Goal: Communication & Community: Answer question/provide support

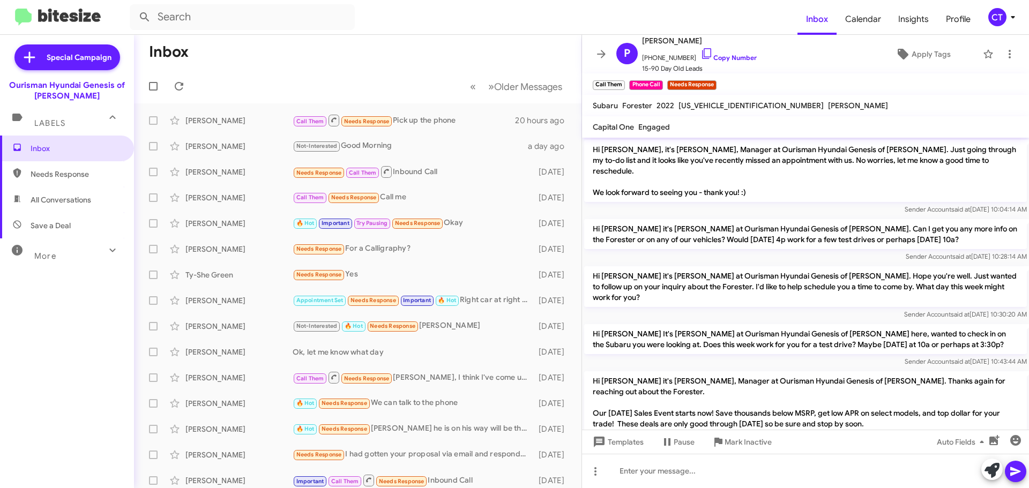
scroll to position [336, 0]
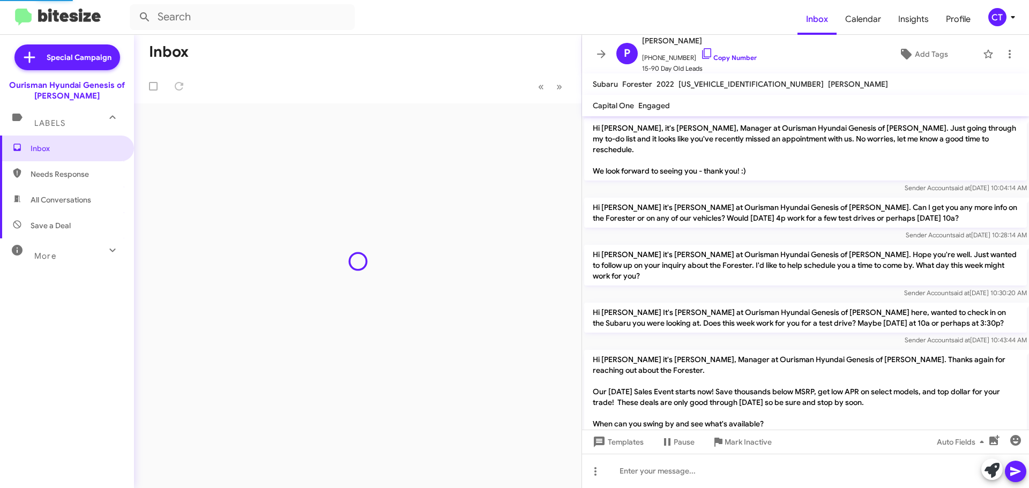
scroll to position [315, 0]
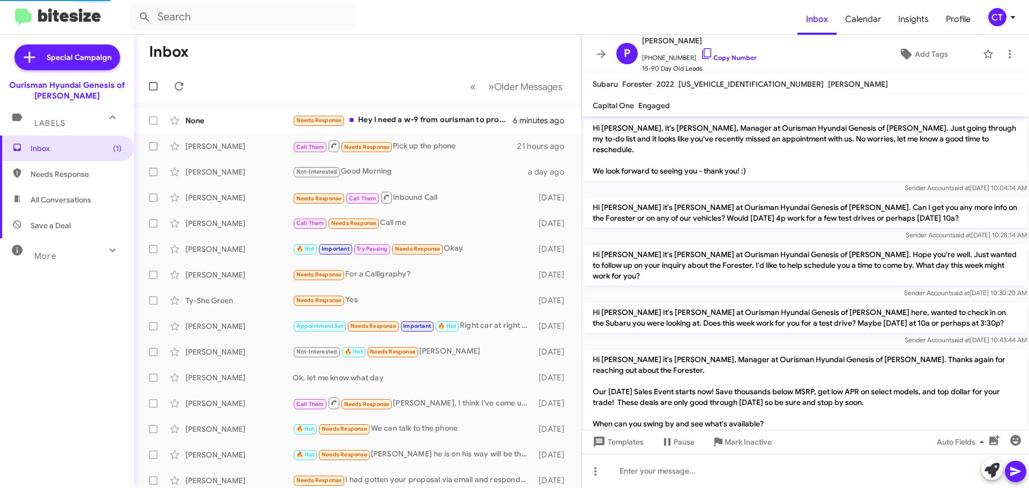
scroll to position [315, 0]
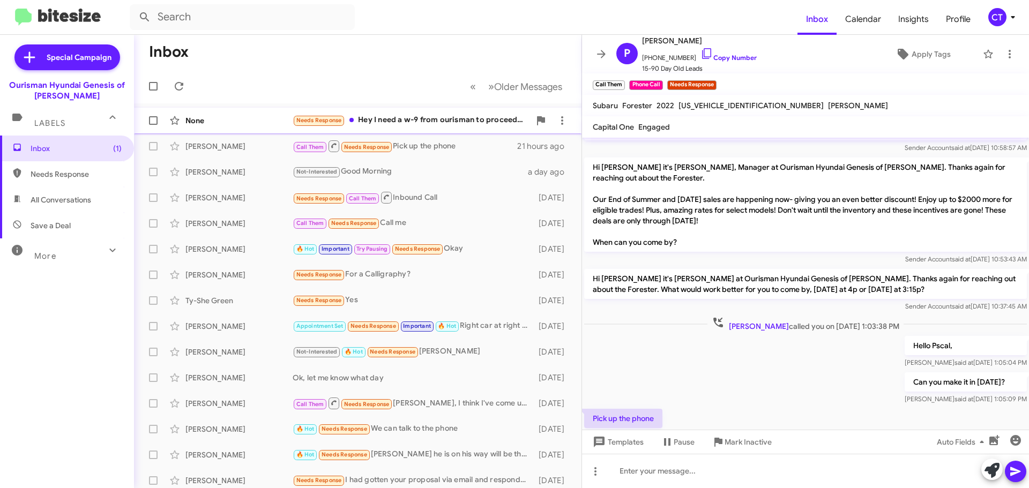
click at [364, 123] on div "Needs Response Hey I need a w-9 from ourisman to proceed with purchasing" at bounding box center [411, 120] width 237 height 12
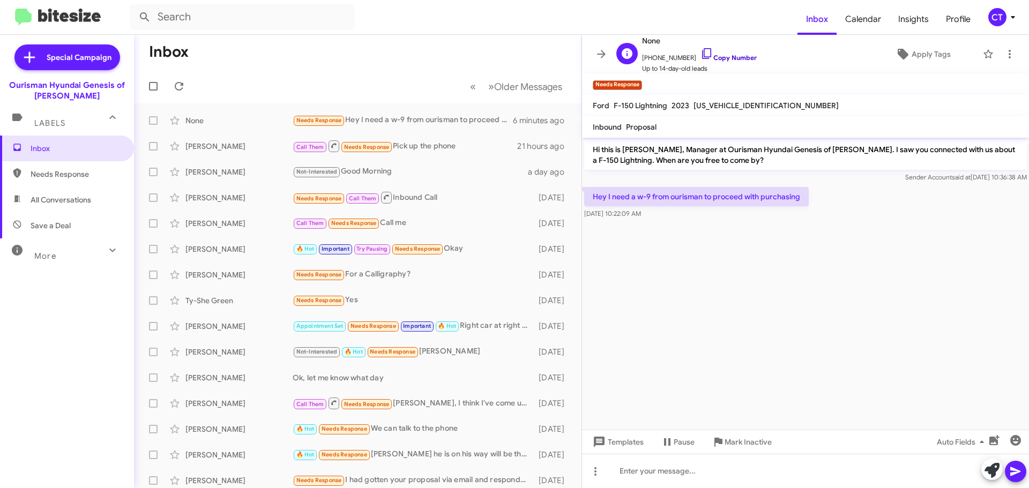
click at [701, 53] on icon at bounding box center [707, 53] width 13 height 13
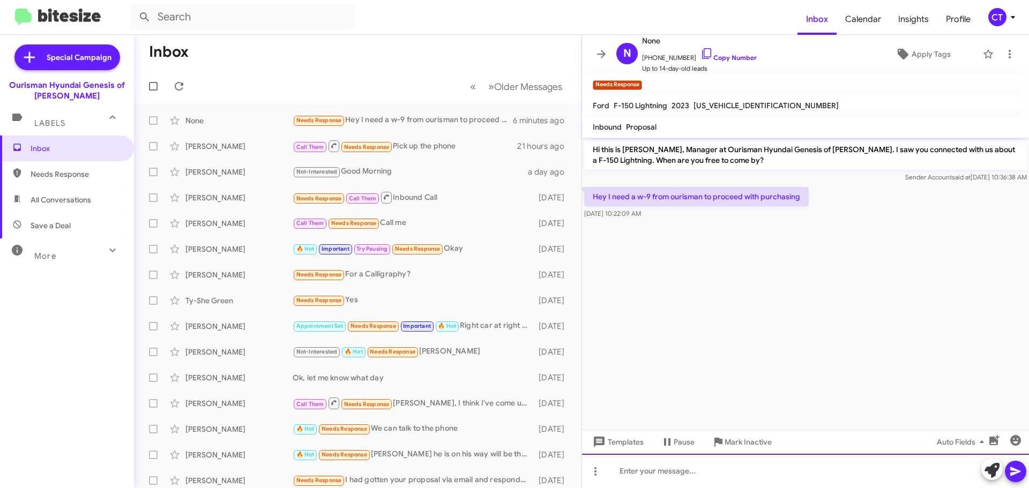
click at [672, 478] on div at bounding box center [805, 471] width 447 height 34
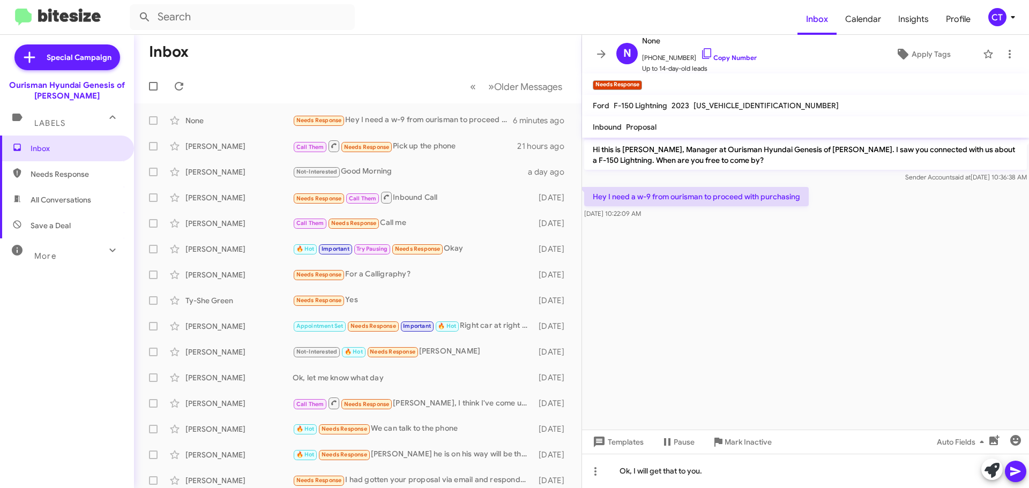
click at [1017, 478] on span at bounding box center [1015, 471] width 13 height 21
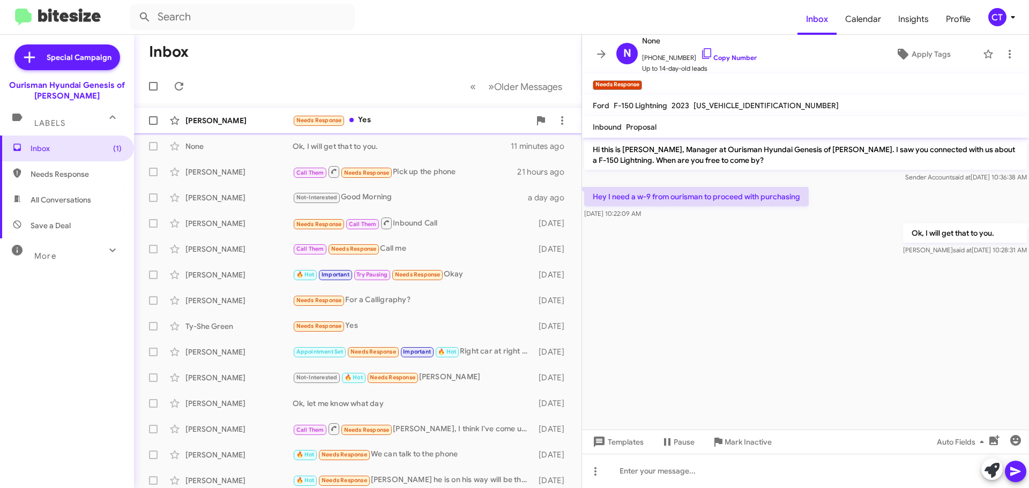
click at [382, 112] on div "Jaclyn Zarrella Needs Response Yes 7 minutes ago" at bounding box center [358, 120] width 430 height 21
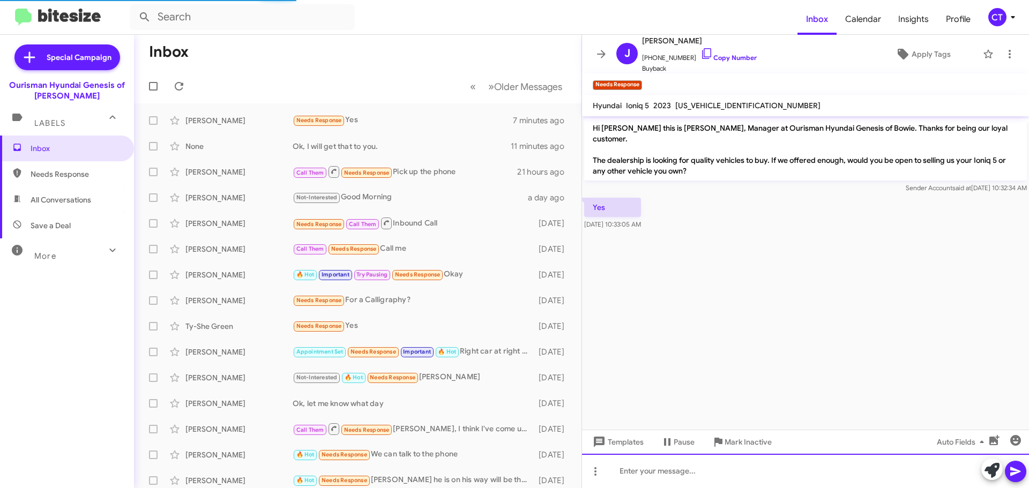
click at [711, 477] on div at bounding box center [805, 471] width 447 height 34
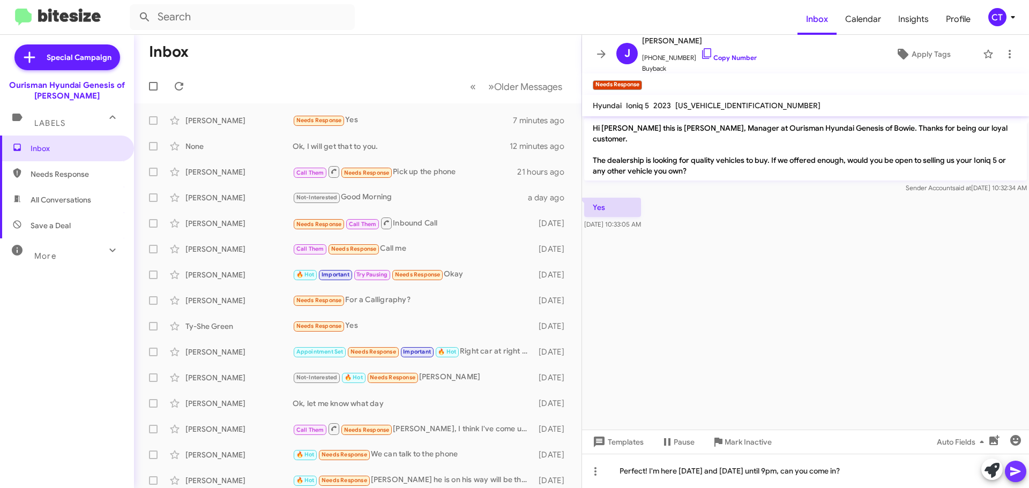
click at [1014, 477] on icon at bounding box center [1015, 471] width 13 height 13
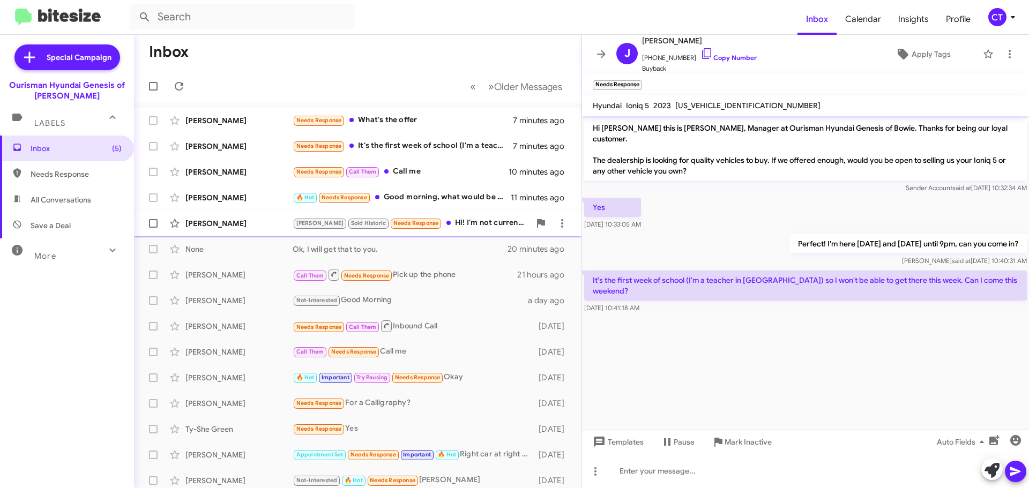
click at [451, 232] on div "Sofia Yousefi Stephanie Sold Historic Needs Response Hi! I'm not currently look…" at bounding box center [358, 223] width 430 height 21
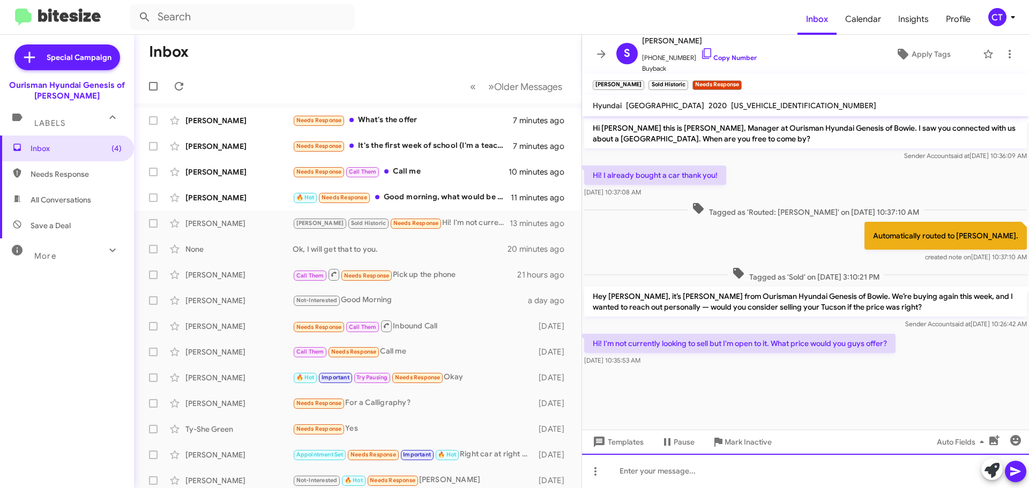
click at [735, 487] on div at bounding box center [805, 471] width 447 height 34
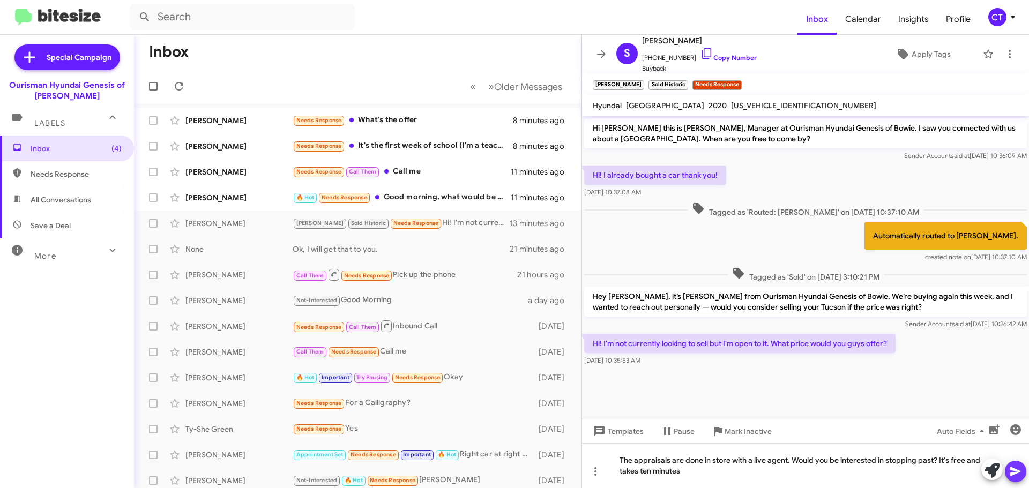
click at [1009, 472] on icon at bounding box center [1015, 471] width 13 height 13
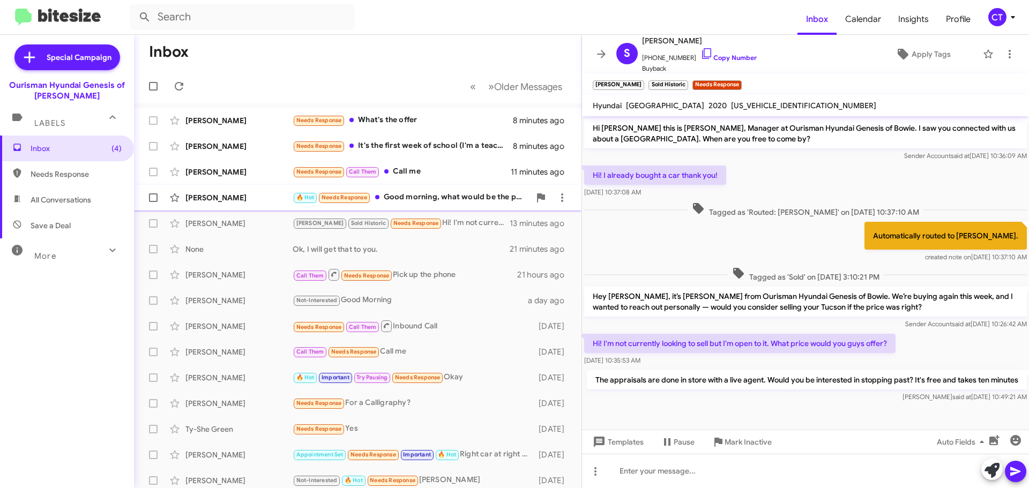
click at [475, 197] on div "🔥 Hot Needs Response Good morning, what would be the price for my vehicle?" at bounding box center [411, 197] width 237 height 12
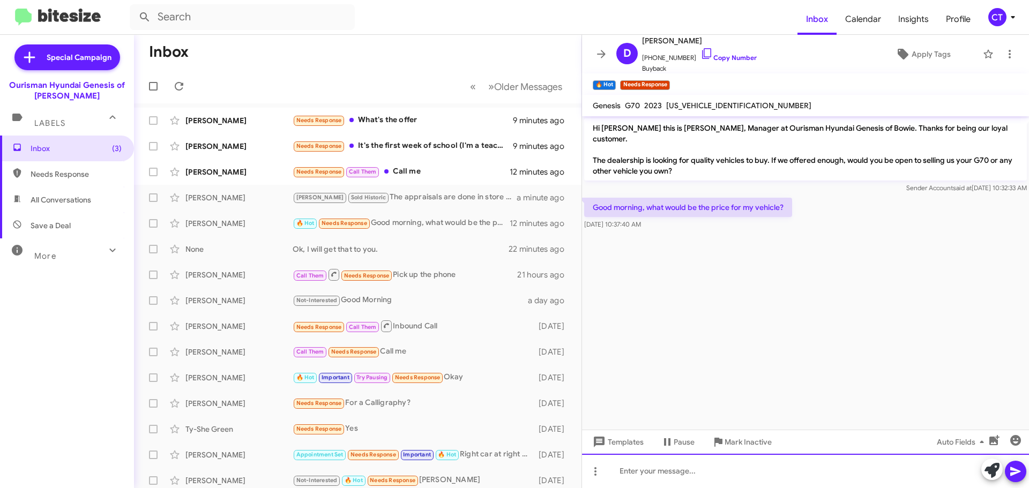
click at [680, 480] on div at bounding box center [805, 471] width 447 height 34
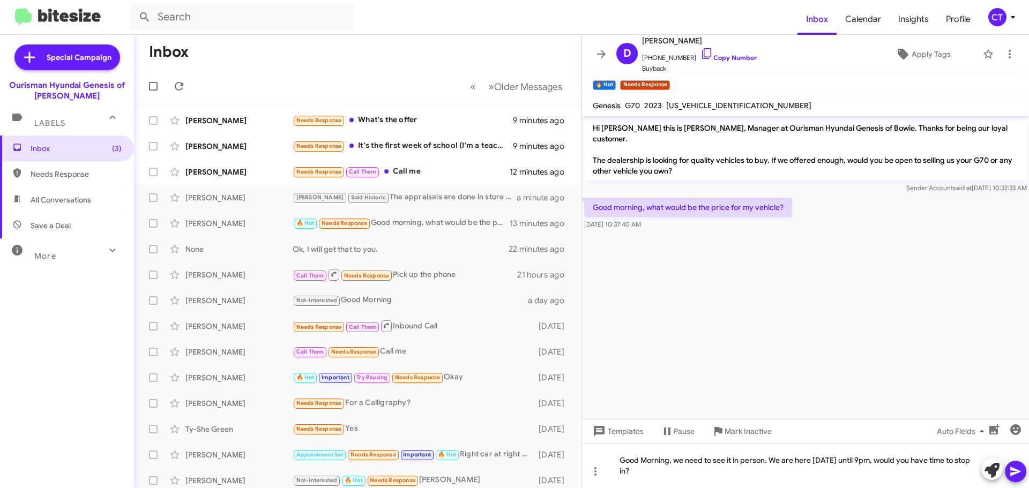
click at [1013, 477] on icon at bounding box center [1015, 471] width 13 height 13
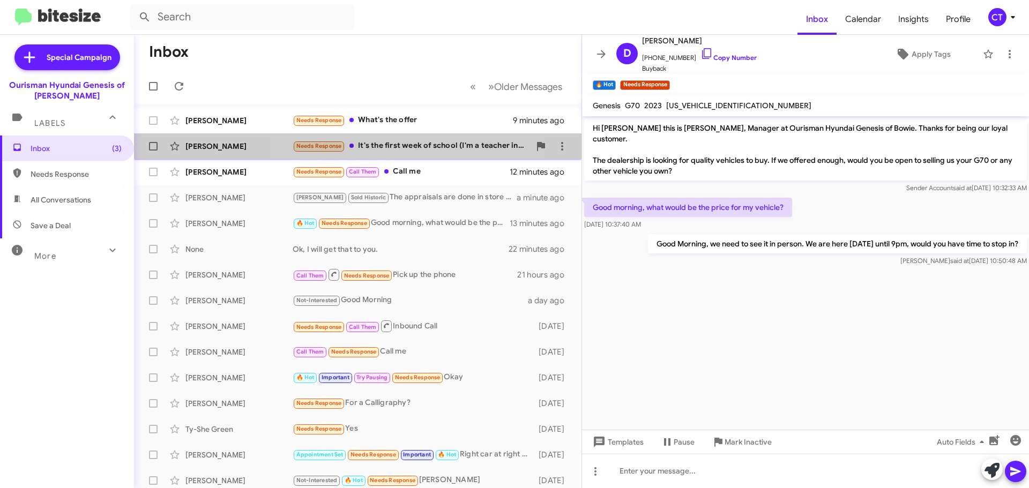
click at [417, 155] on div "Jaclyn Zarrella Needs Response It's the first week of school (I'm a teacher in …" at bounding box center [358, 146] width 430 height 21
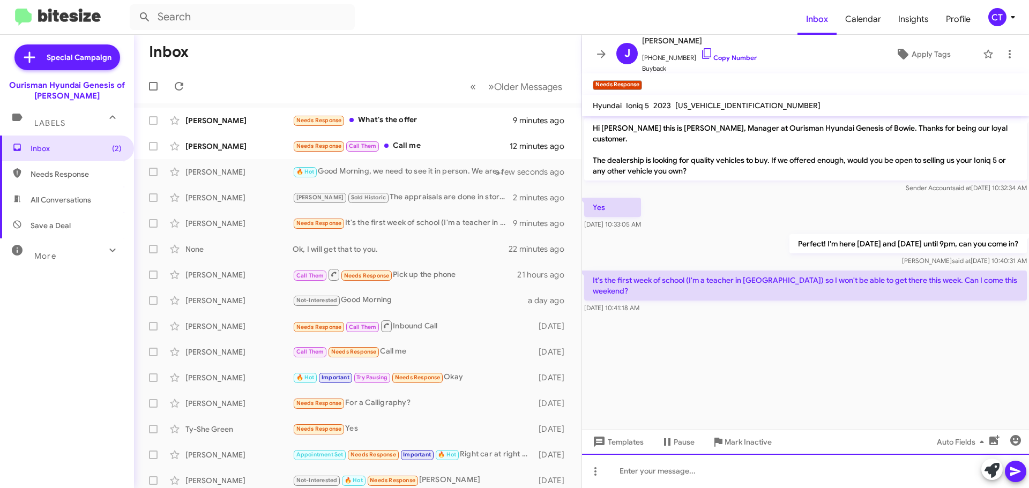
click at [736, 467] on div at bounding box center [805, 471] width 447 height 34
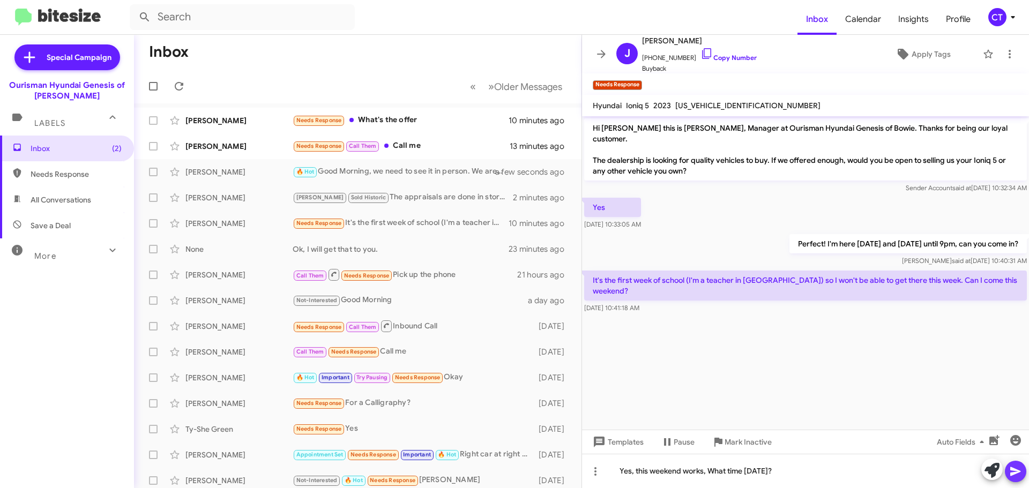
click at [1021, 475] on icon at bounding box center [1015, 471] width 13 height 13
click at [701, 50] on icon at bounding box center [707, 53] width 13 height 13
drag, startPoint x: 696, startPoint y: 53, endPoint x: 688, endPoint y: 53, distance: 8.6
click at [701, 53] on icon at bounding box center [707, 53] width 13 height 13
click at [1005, 19] on div "CT" at bounding box center [997, 17] width 18 height 18
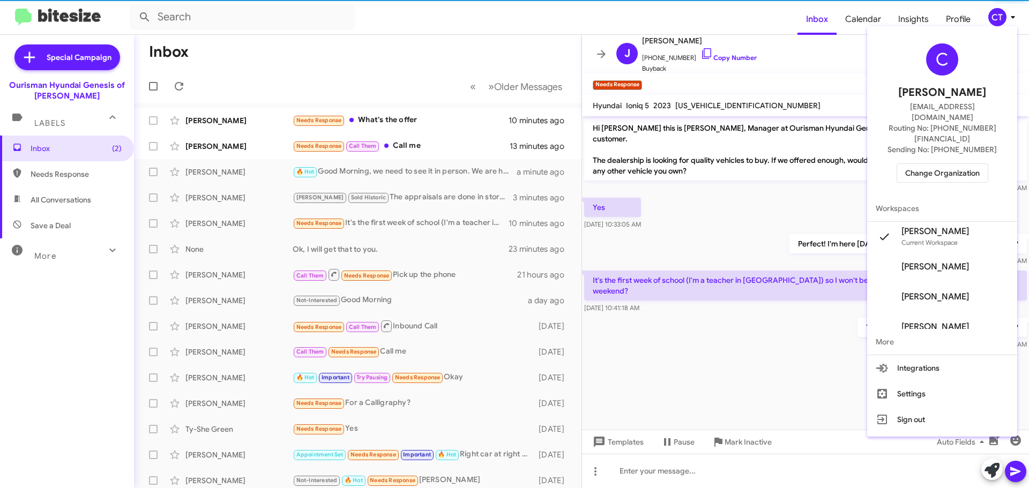
click at [950, 164] on span "Change Organization" at bounding box center [942, 173] width 75 height 18
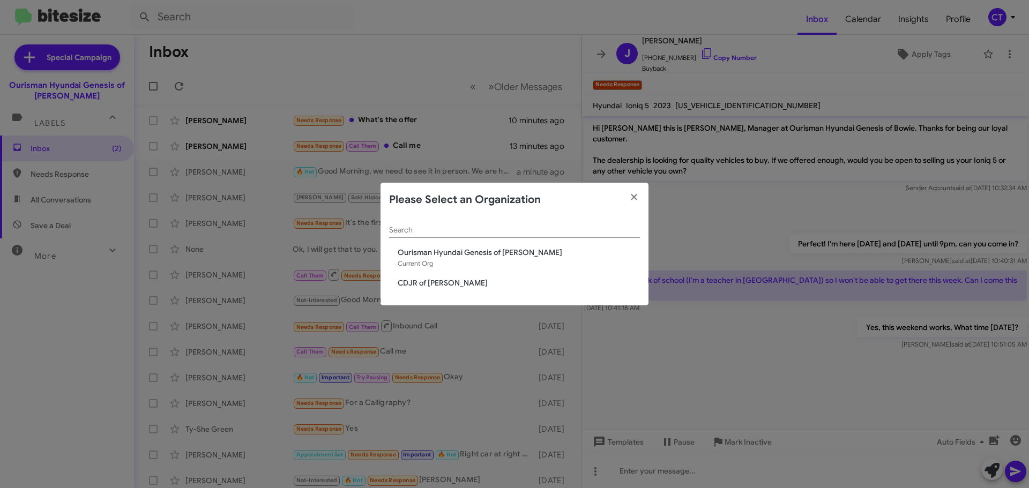
click at [738, 18] on modal-container "Please Select an Organization Search Ourisman Hyundai Genesis of Bowie Current …" at bounding box center [514, 244] width 1029 height 488
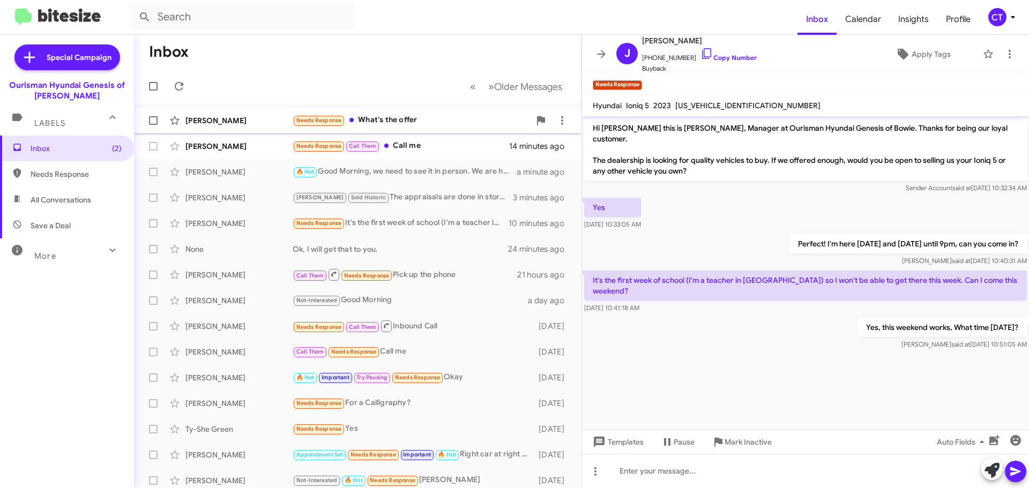
click at [405, 112] on div "Mary Thompson Needs Response What's the offer 11 minutes ago" at bounding box center [358, 120] width 430 height 21
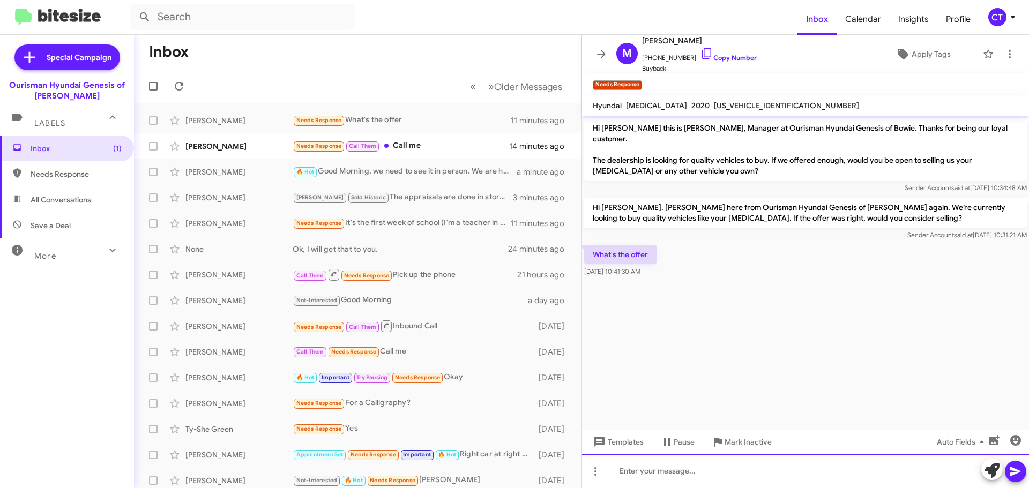
click at [671, 477] on div at bounding box center [805, 471] width 447 height 34
drag, startPoint x: 693, startPoint y: 472, endPoint x: 692, endPoint y: 480, distance: 8.2
click at [693, 472] on div "We need to see it in prson. Are you available one day this week?" at bounding box center [805, 471] width 447 height 34
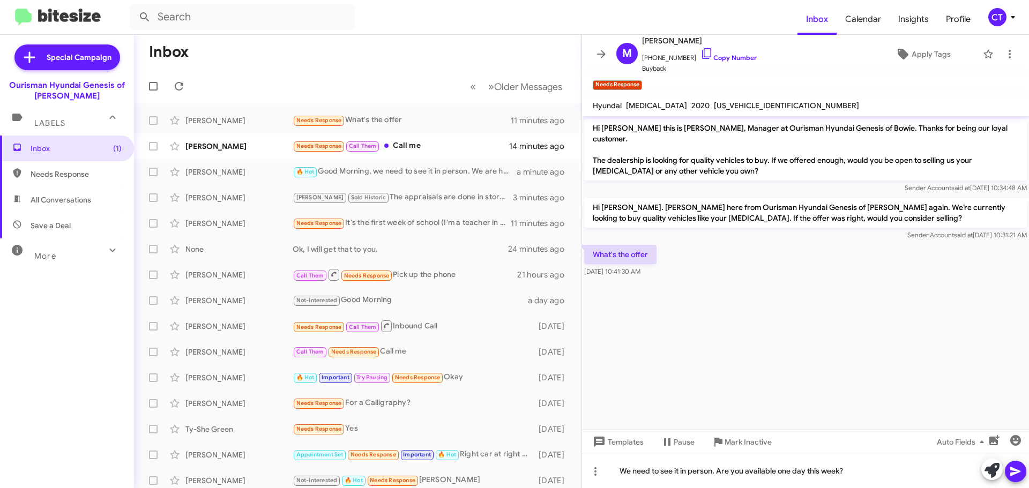
click at [1018, 473] on icon at bounding box center [1015, 471] width 13 height 13
click at [368, 221] on div "Needs Response It's the first week of school (I'm a teacher in dc) so I won't b…" at bounding box center [411, 223] width 237 height 12
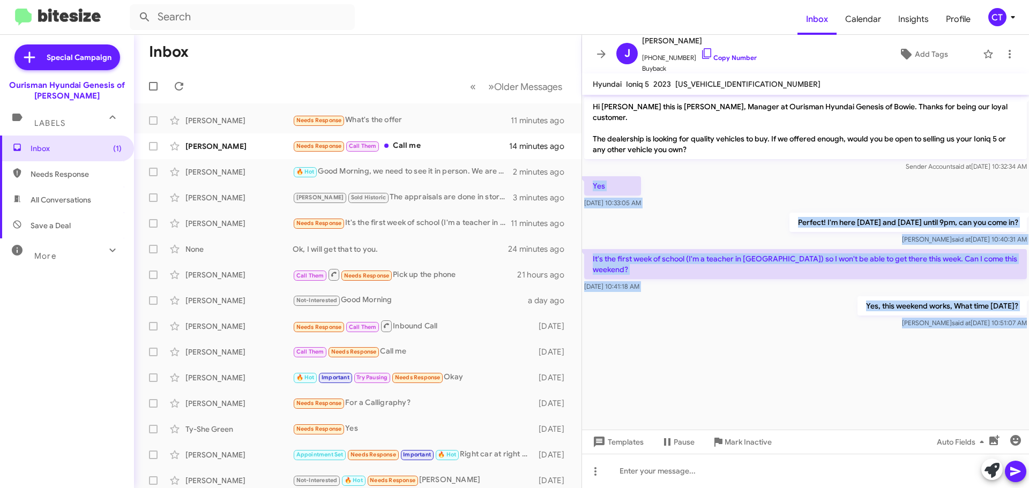
drag, startPoint x: 592, startPoint y: 172, endPoint x: 987, endPoint y: 313, distance: 419.2
click at [987, 313] on cdk-virtual-scroll-viewport "Hi Jaclyn this is Ciara Taylor, Manager at Ourisman Hyundai Genesis of Bowie. T…" at bounding box center [805, 262] width 447 height 335
copy div "Yes Sep 2, 2025, 10:33:05 AM Perfect! I'm here today and tomorrow until 9pm, ca…"
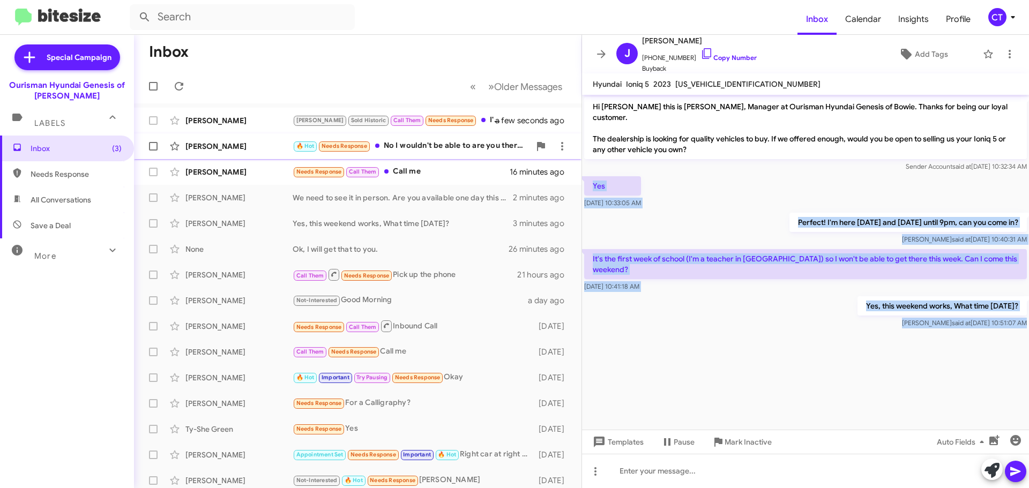
click at [455, 151] on div "🔥 Hot Needs Response No I wouldn't be able to are you there in the weekend" at bounding box center [411, 146] width 237 height 12
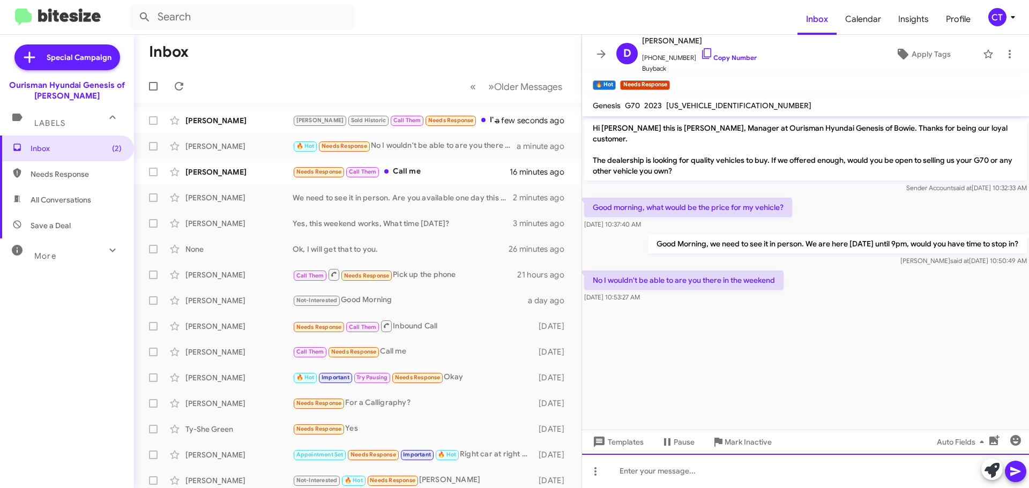
click at [656, 486] on div at bounding box center [805, 471] width 447 height 34
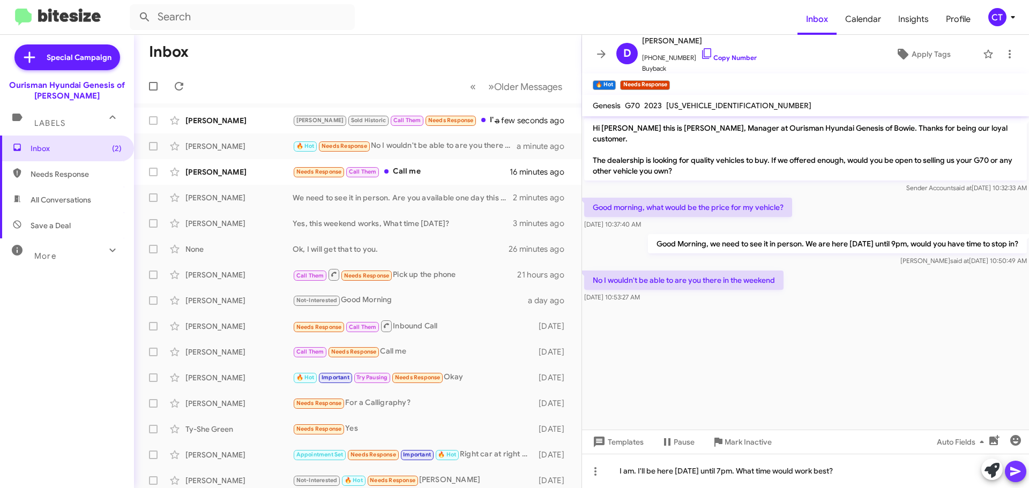
click at [1009, 472] on icon at bounding box center [1015, 471] width 13 height 13
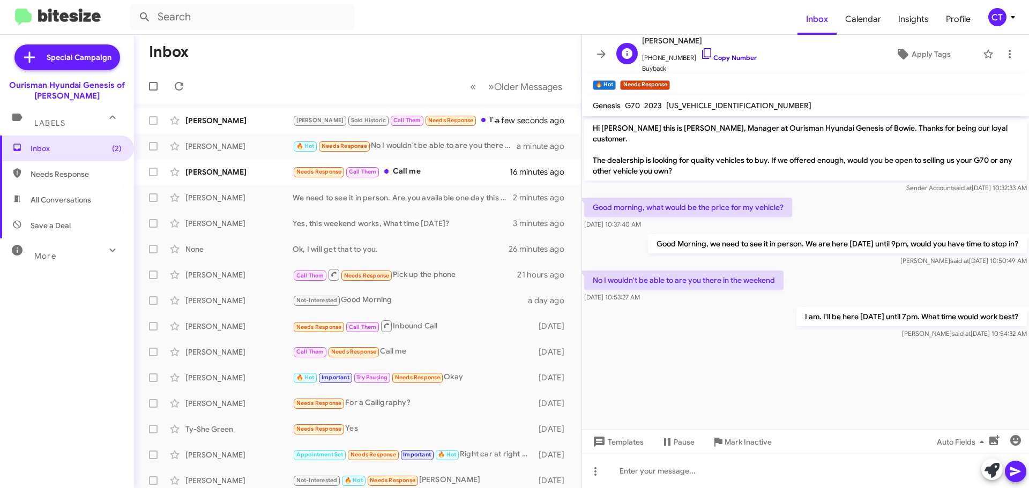
click at [701, 54] on icon at bounding box center [707, 53] width 13 height 13
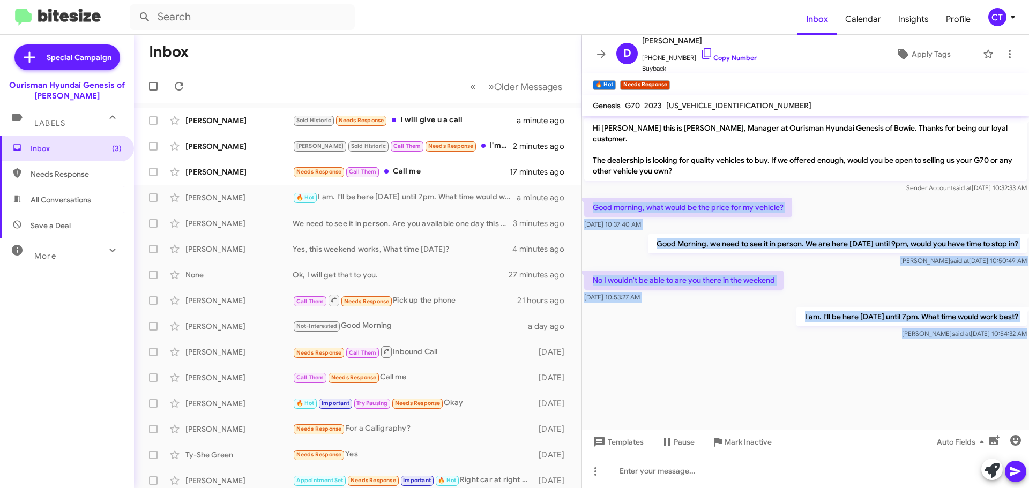
drag, startPoint x: 588, startPoint y: 195, endPoint x: 962, endPoint y: 347, distance: 404.3
click at [962, 347] on cdk-virtual-scroll-viewport "Hi Dylan this is Ciara Taylor, Manager at Ourisman Hyundai Genesis of Bowie. Th…" at bounding box center [805, 273] width 447 height 314
copy div "Good morning, what would be the price for my vehicle? Sep 2, 2025, 10:37:40 AM …"
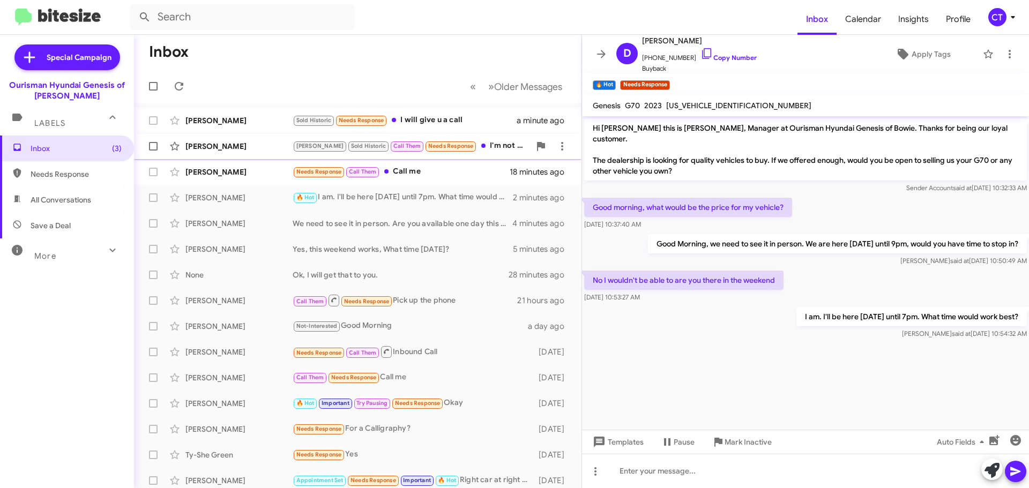
click at [474, 140] on div "Stephanie Sold Historic Call Them Needs Response I'm not super close to Bowie a…" at bounding box center [411, 146] width 237 height 12
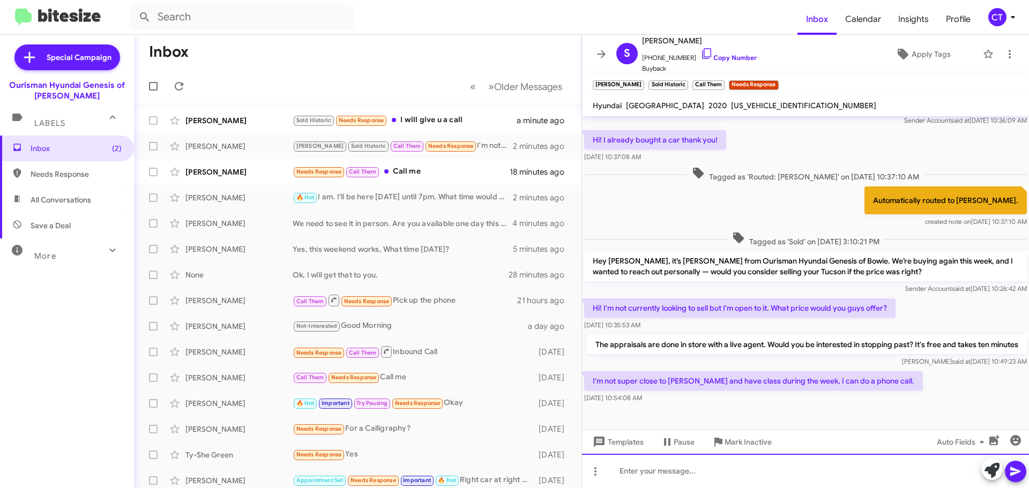
click at [672, 478] on div at bounding box center [805, 471] width 447 height 34
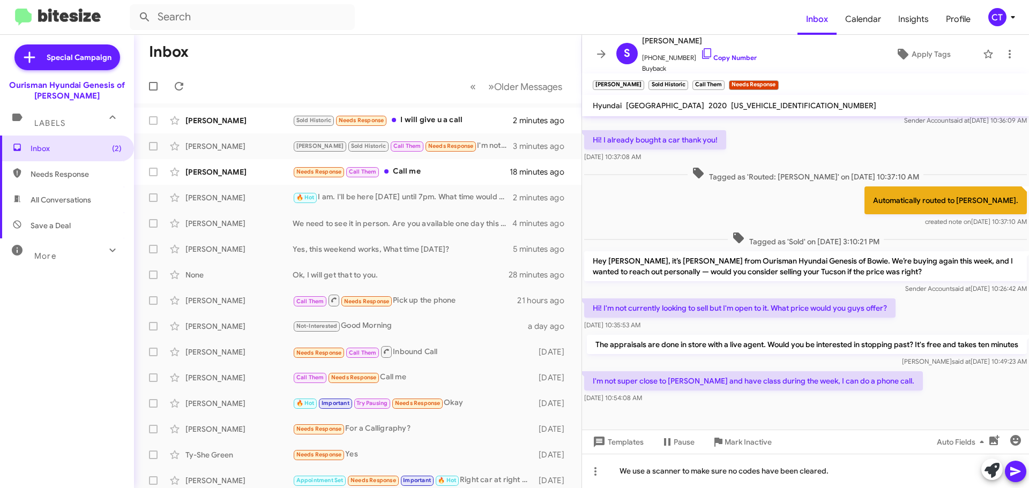
click at [1012, 478] on icon at bounding box center [1015, 471] width 13 height 13
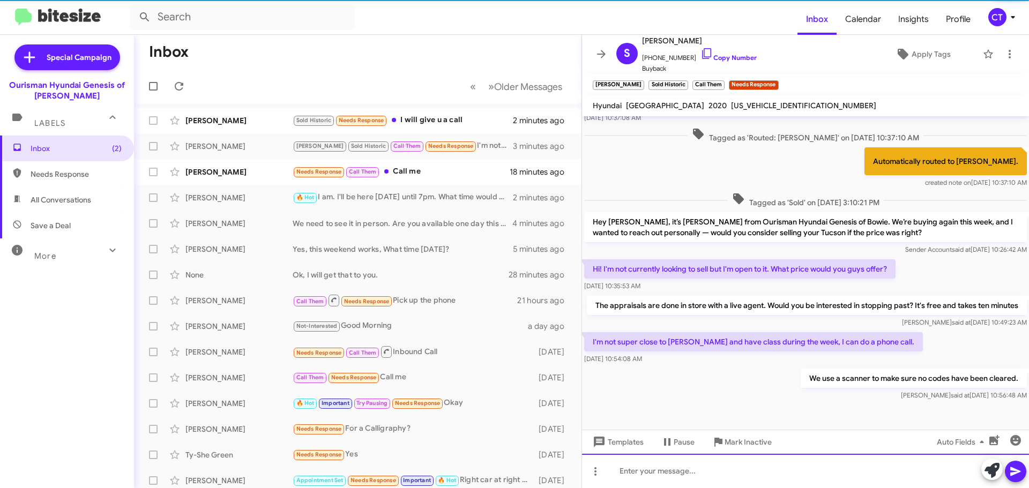
scroll to position [85, 0]
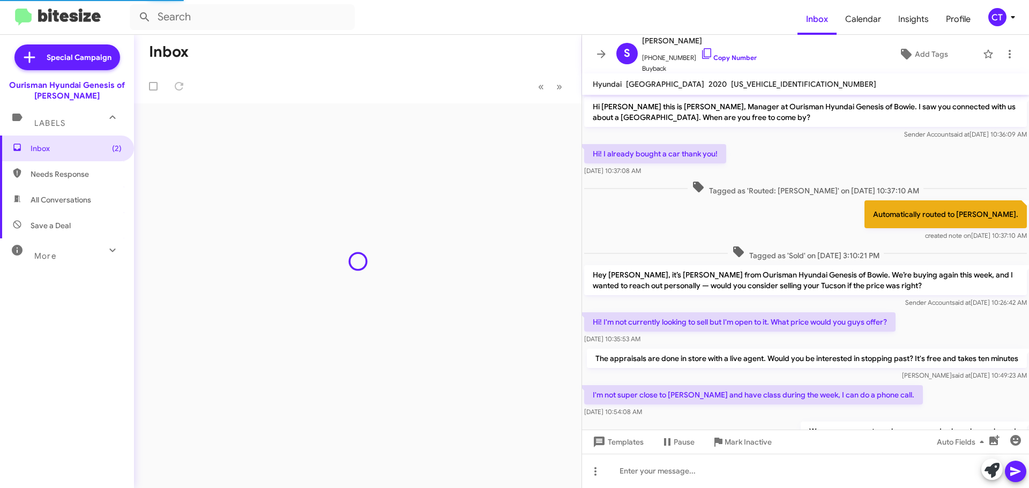
scroll to position [64, 0]
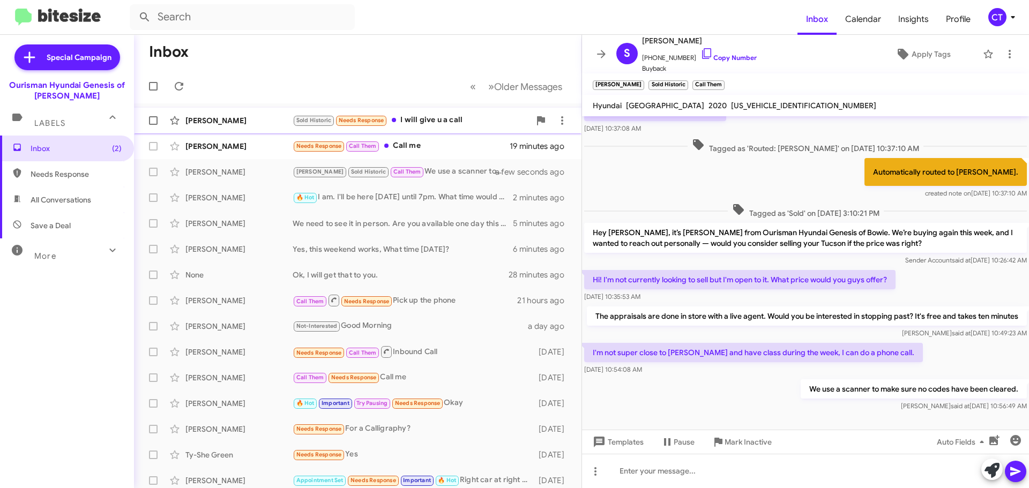
click at [417, 127] on div "Ann Branch Sold Historic Needs Response I will give u a call 2 minutes ago" at bounding box center [358, 120] width 430 height 21
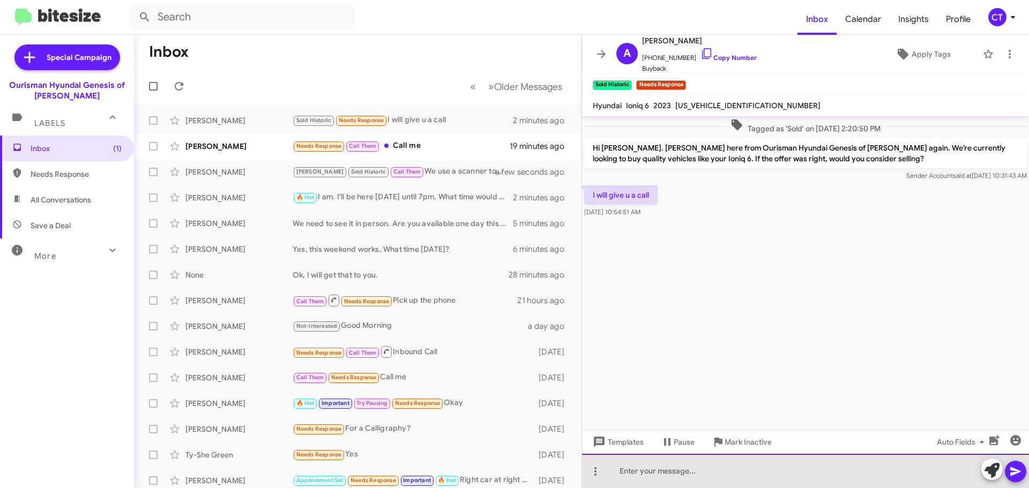
click at [632, 480] on div at bounding box center [805, 471] width 447 height 34
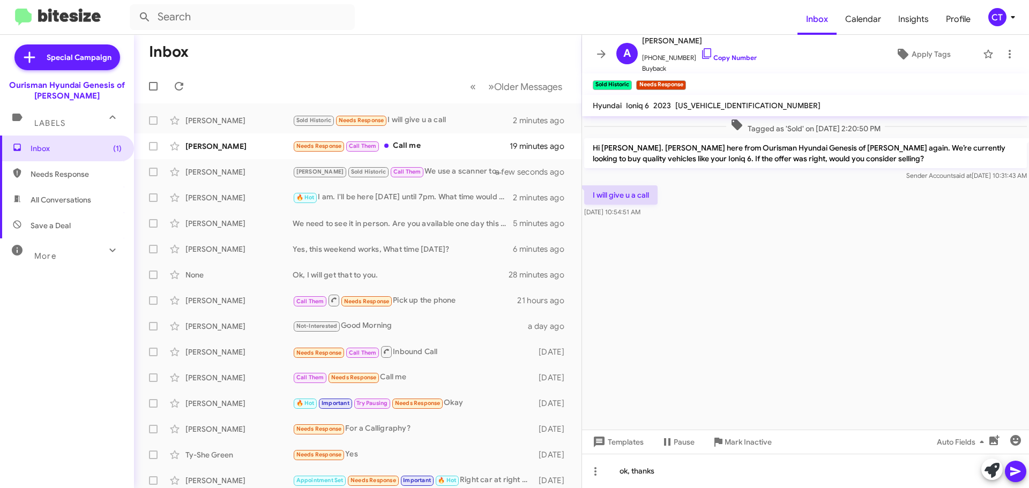
click at [1024, 471] on button at bounding box center [1015, 471] width 21 height 21
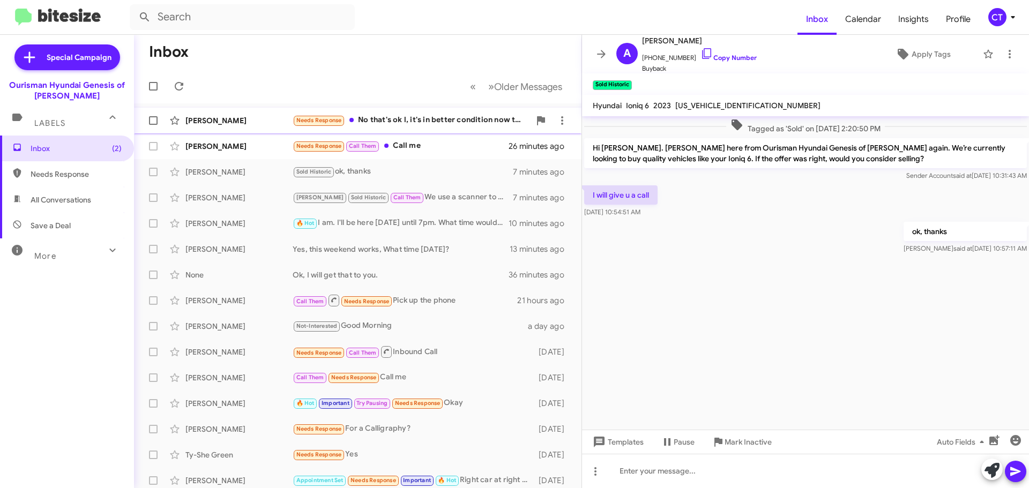
drag, startPoint x: 422, startPoint y: 126, endPoint x: 414, endPoint y: 129, distance: 8.0
click at [422, 126] on div "Needs Response No that's ok l, it's in better condition now then when I bought …" at bounding box center [411, 120] width 237 height 12
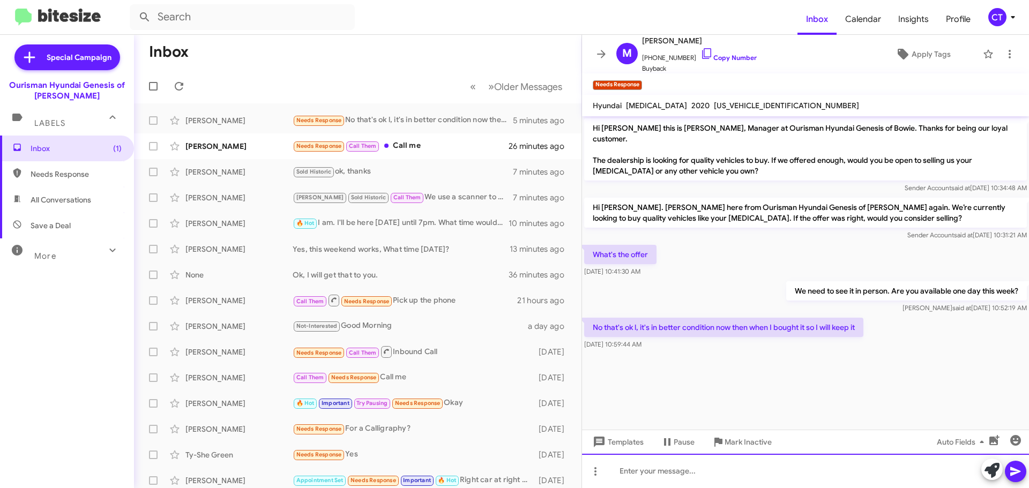
click at [722, 468] on div at bounding box center [805, 471] width 447 height 34
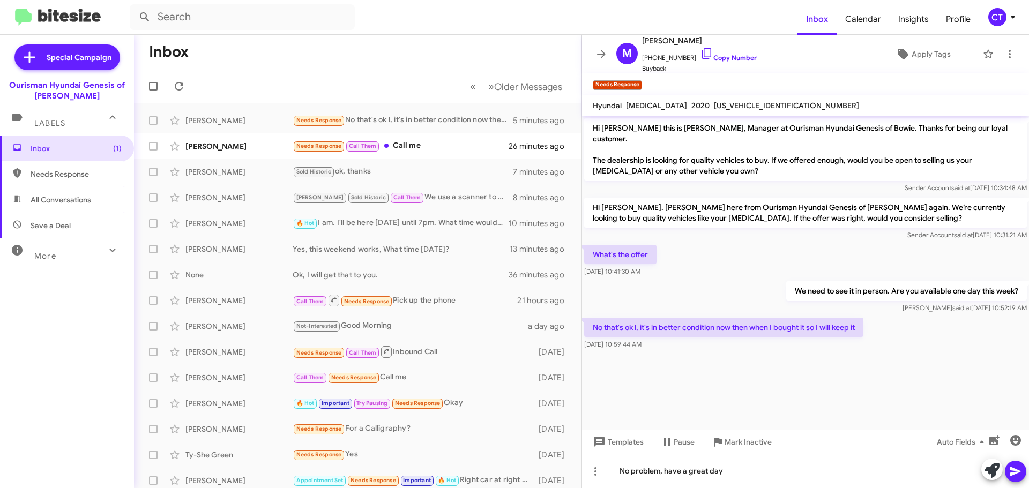
click at [1015, 471] on icon at bounding box center [1015, 471] width 10 height 9
click at [280, 149] on div "Evelyn Chandler-Payne" at bounding box center [238, 146] width 107 height 11
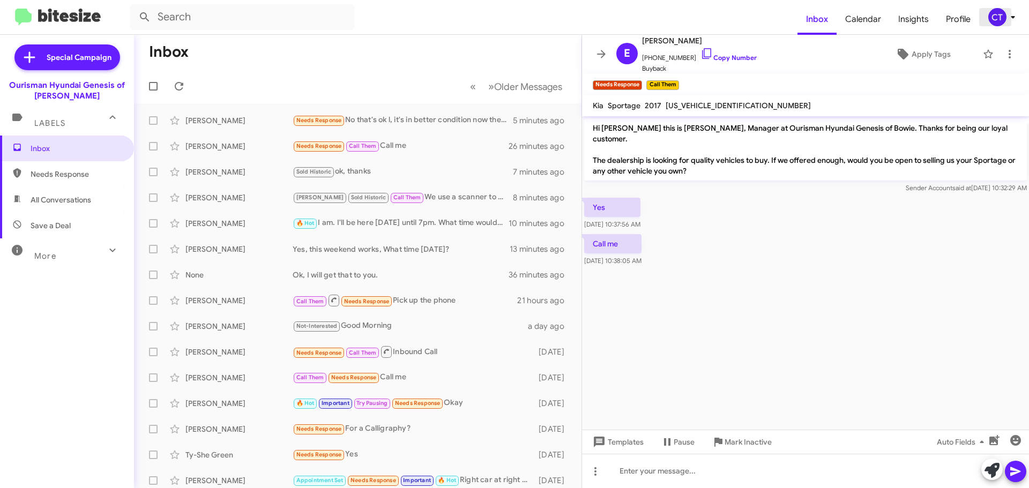
click at [1015, 17] on icon at bounding box center [1013, 17] width 4 height 3
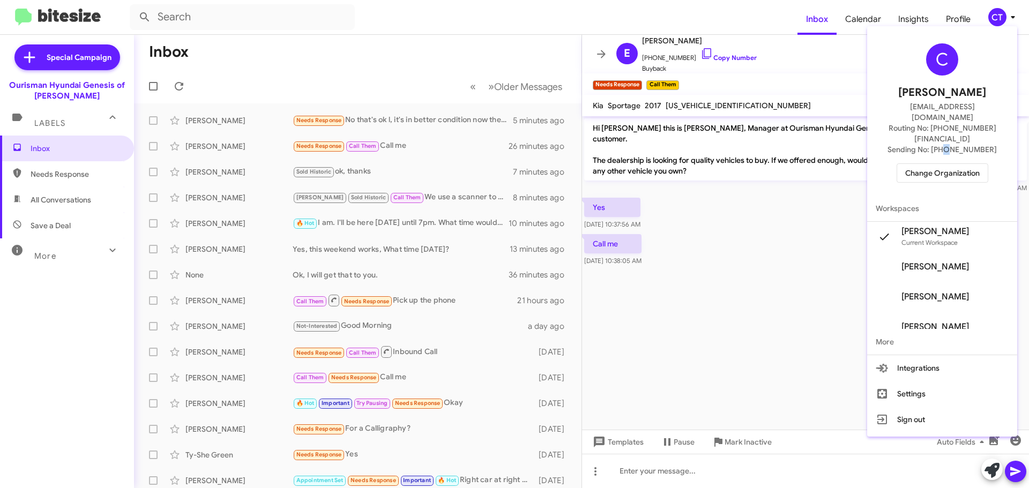
click at [954, 136] on div "C Ciara Taylor ctaylor@ourismancars.com Routing No: +1 (301) 390-0880 Sending N…" at bounding box center [942, 113] width 150 height 165
click at [943, 164] on span "Change Organization" at bounding box center [942, 173] width 75 height 18
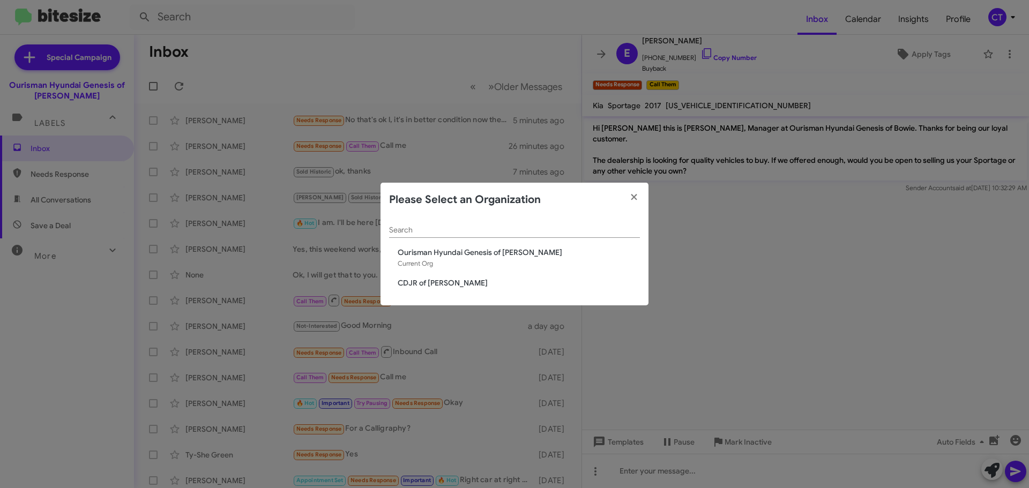
click at [477, 281] on span "CDJR of [PERSON_NAME]" at bounding box center [519, 283] width 242 height 11
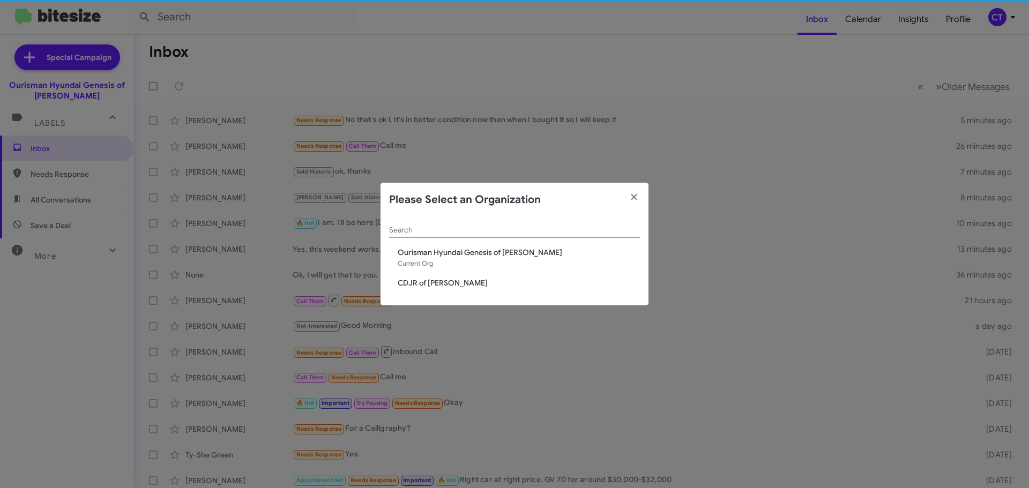
click at [432, 284] on span "CDJR of [PERSON_NAME]" at bounding box center [519, 283] width 242 height 11
